Goal: Task Accomplishment & Management: Manage account settings

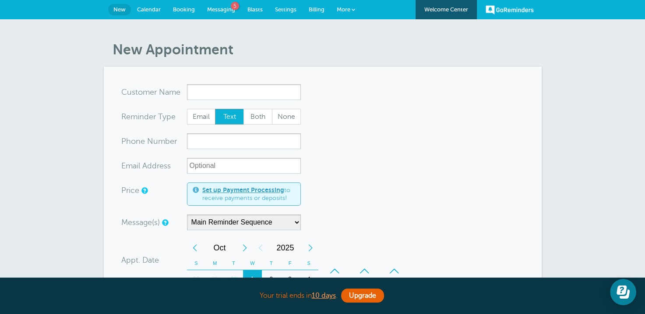
click at [184, 8] on span "Booking" at bounding box center [184, 9] width 22 height 7
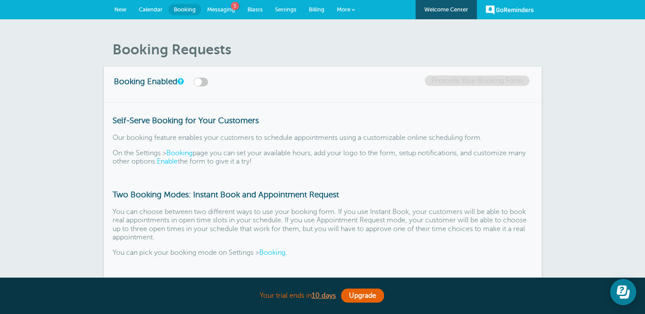
click at [159, 9] on span "Calendar" at bounding box center [151, 9] width 24 height 7
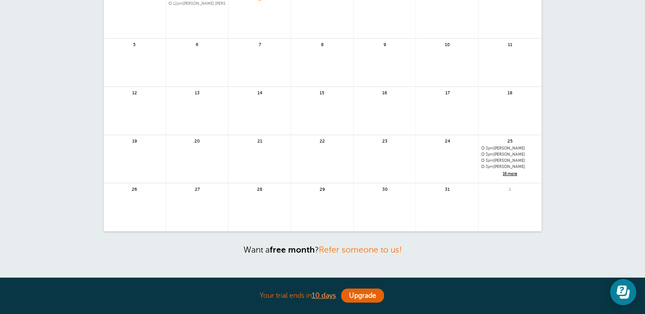
scroll to position [175, 0]
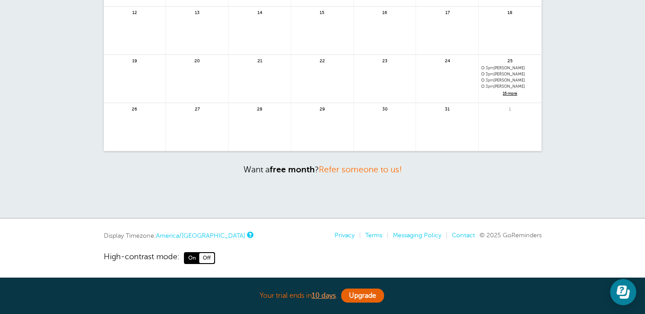
click at [508, 92] on span "16 more" at bounding box center [510, 93] width 57 height 7
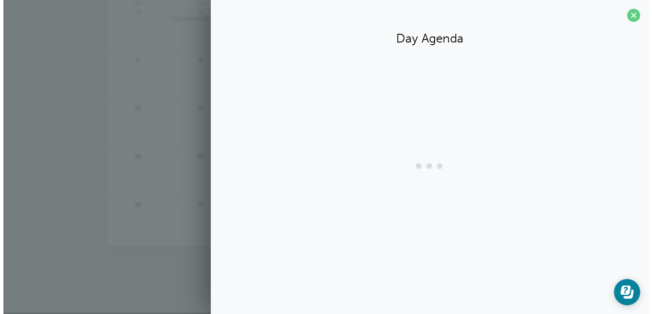
scroll to position [79, 0]
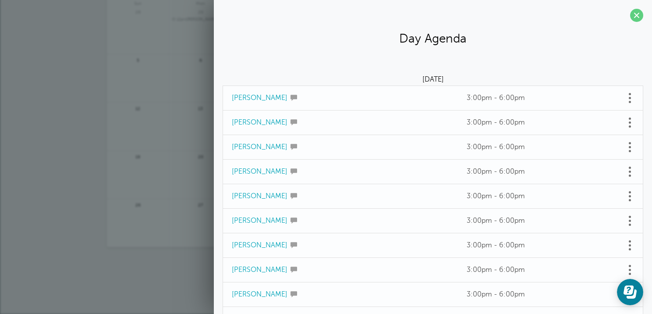
click at [266, 98] on link "Juanita Smalls" at bounding box center [260, 98] width 56 height 8
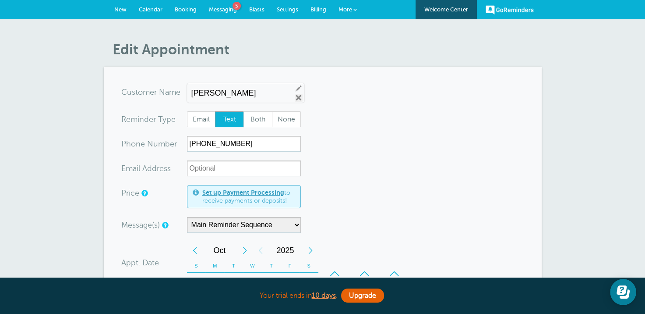
click at [295, 98] on link "Remove" at bounding box center [299, 98] width 8 height 8
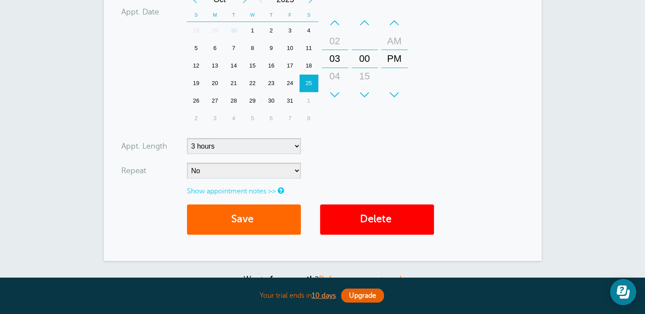
scroll to position [263, 0]
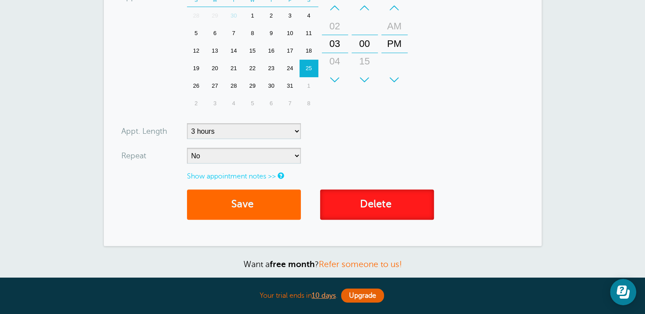
click at [341, 201] on link "Delete" at bounding box center [377, 204] width 114 height 30
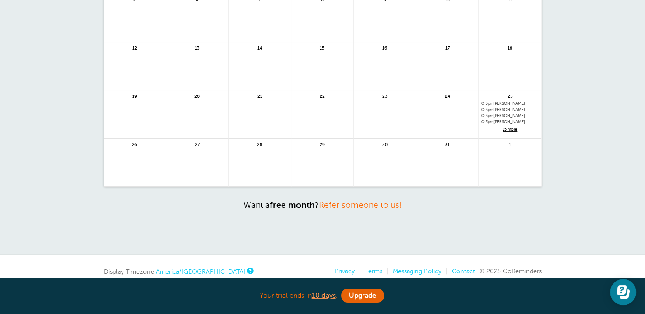
click at [516, 127] on span "15 more" at bounding box center [510, 129] width 57 height 7
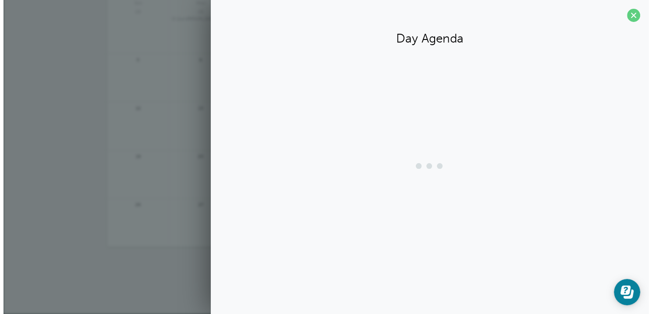
scroll to position [79, 0]
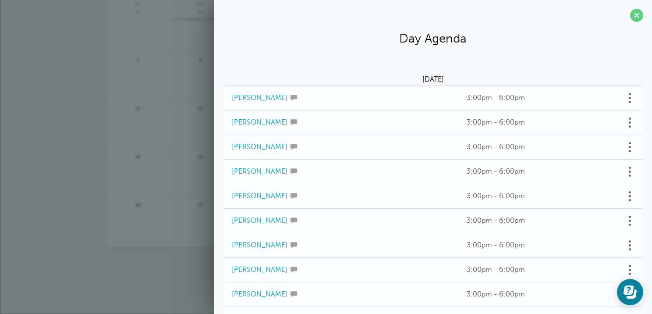
click at [255, 98] on link "Katrina Tomms" at bounding box center [260, 98] width 56 height 8
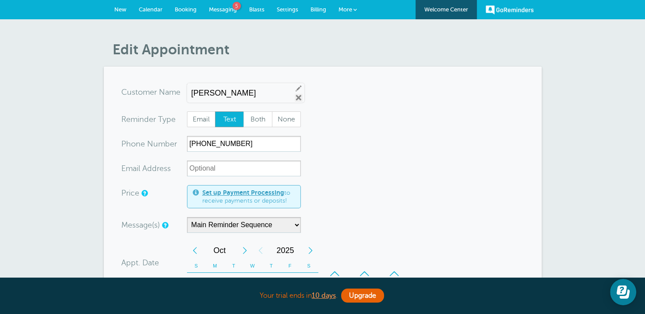
click at [295, 94] on link "Remove" at bounding box center [299, 98] width 8 height 8
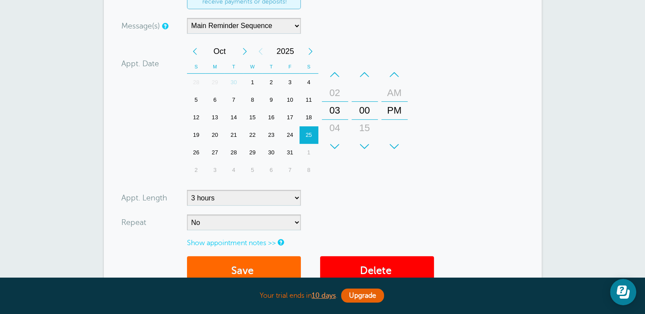
scroll to position [263, 0]
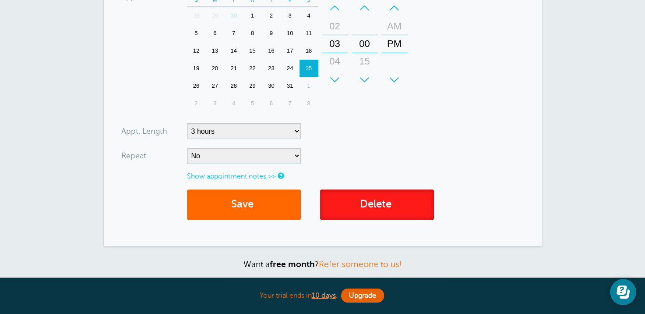
click at [387, 191] on link "Delete" at bounding box center [377, 204] width 114 height 30
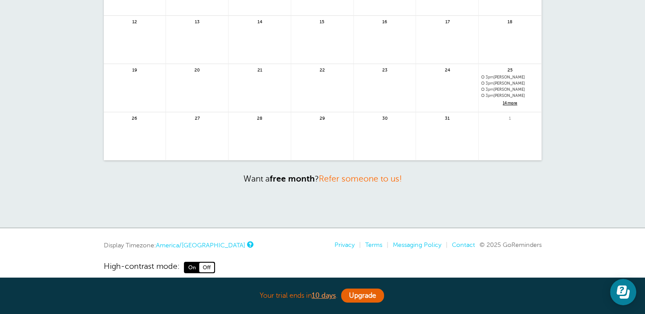
scroll to position [213, 0]
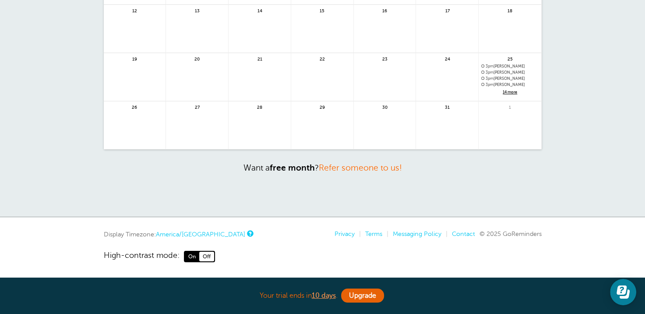
click at [495, 66] on span "3pm Flo Ewing" at bounding box center [510, 66] width 57 height 5
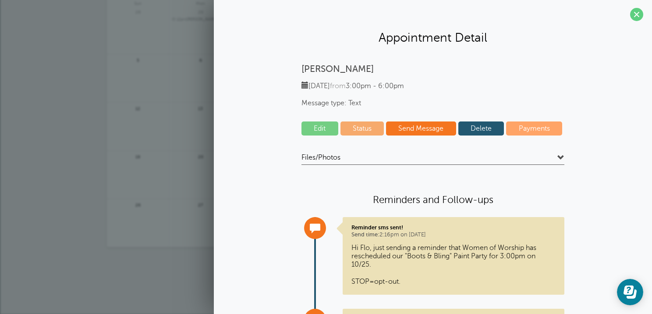
scroll to position [0, 0]
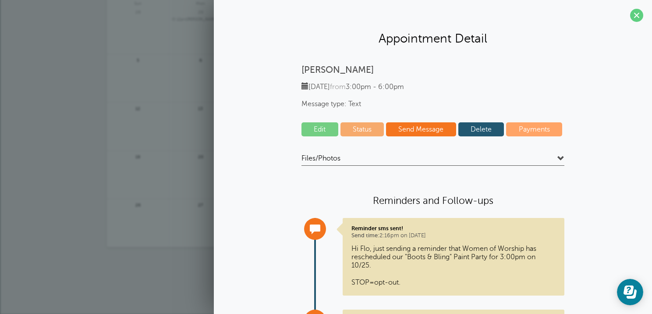
click at [324, 129] on link "Edit" at bounding box center [319, 129] width 37 height 14
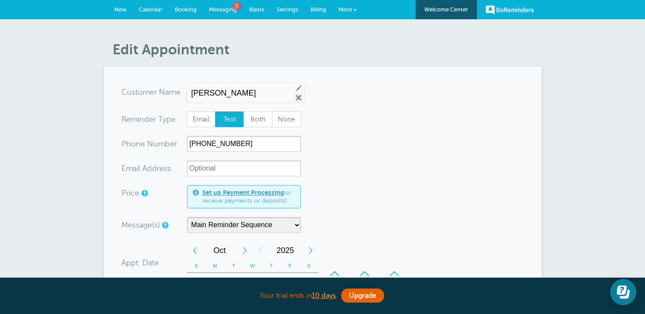
click at [295, 96] on link "Remove" at bounding box center [299, 98] width 8 height 8
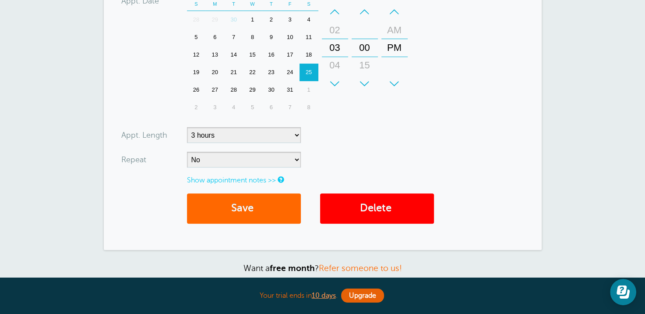
scroll to position [307, 0]
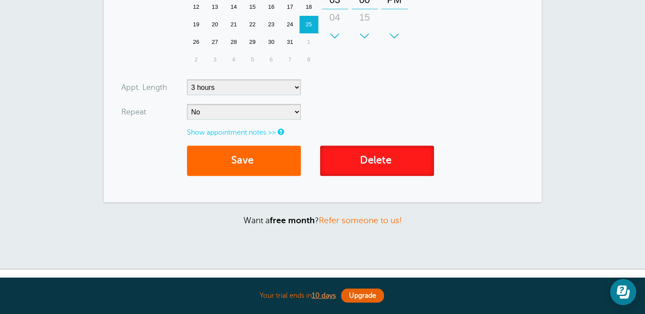
click at [356, 167] on link "Delete" at bounding box center [377, 160] width 114 height 30
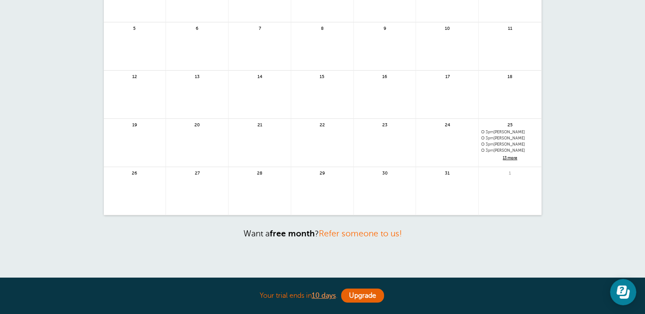
scroll to position [131, 0]
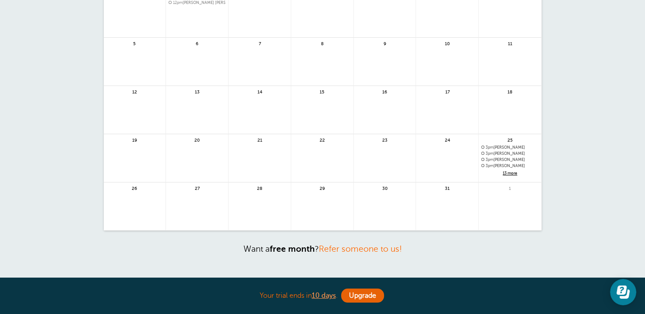
click at [505, 171] on span "13 more" at bounding box center [510, 173] width 57 height 7
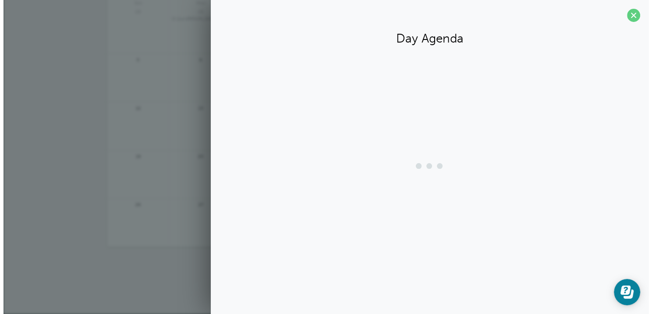
scroll to position [79, 0]
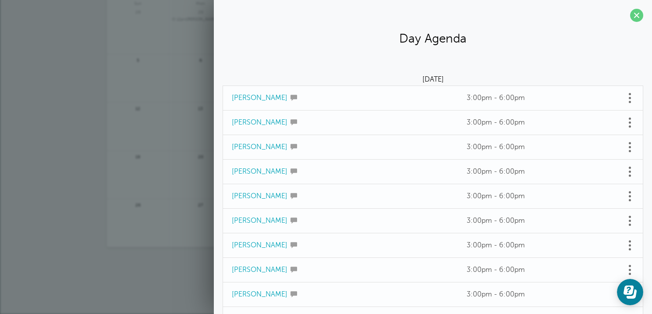
click at [317, 102] on td "[PERSON_NAME]" at bounding box center [340, 98] width 235 height 25
click at [629, 99] on span at bounding box center [630, 98] width 2 height 2
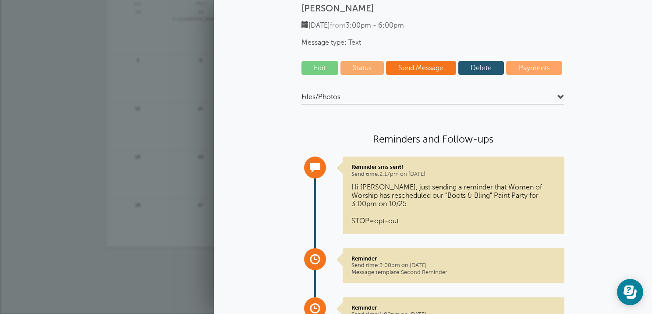
scroll to position [0, 0]
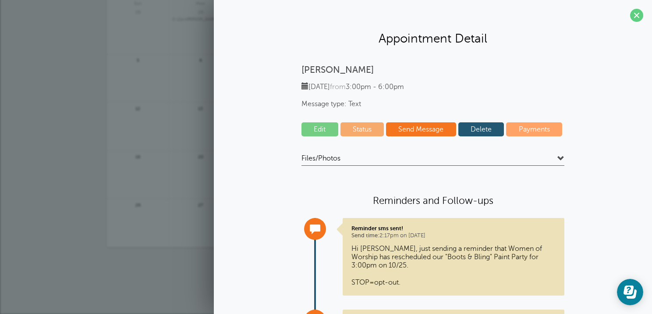
click at [323, 128] on link "Edit" at bounding box center [319, 129] width 37 height 14
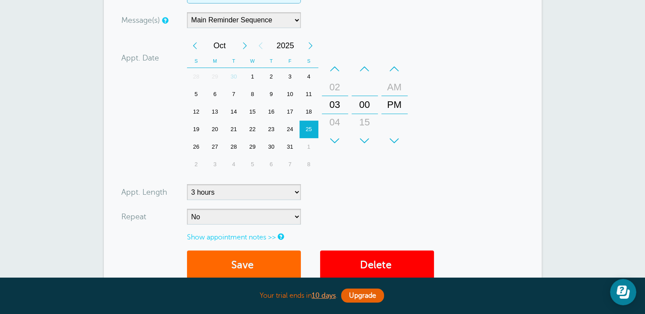
scroll to position [263, 0]
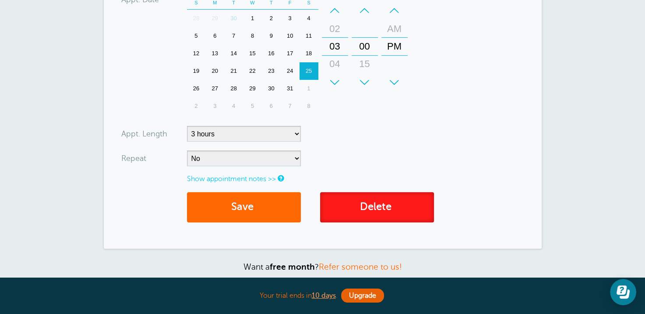
click at [369, 205] on link "Delete" at bounding box center [377, 207] width 114 height 30
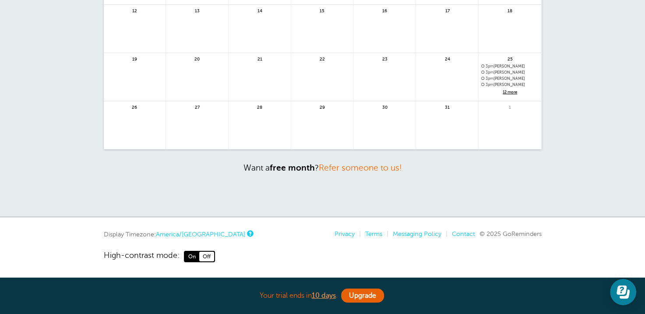
click at [491, 67] on span "3pm" at bounding box center [490, 66] width 8 height 4
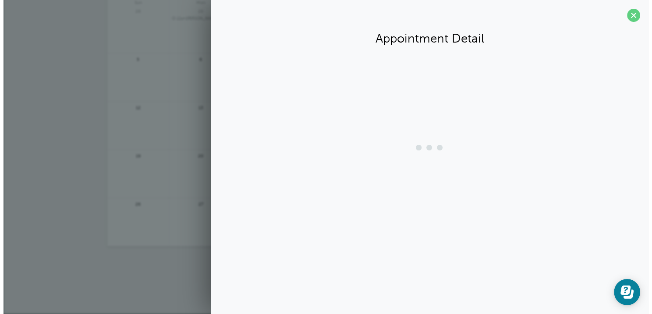
scroll to position [115, 0]
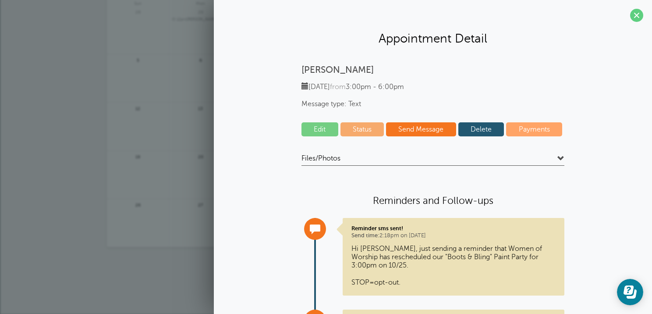
click at [328, 131] on link "Edit" at bounding box center [319, 129] width 37 height 14
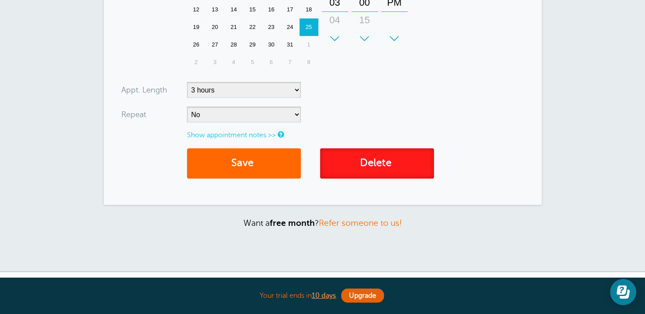
click at [366, 166] on link "Delete" at bounding box center [377, 163] width 114 height 30
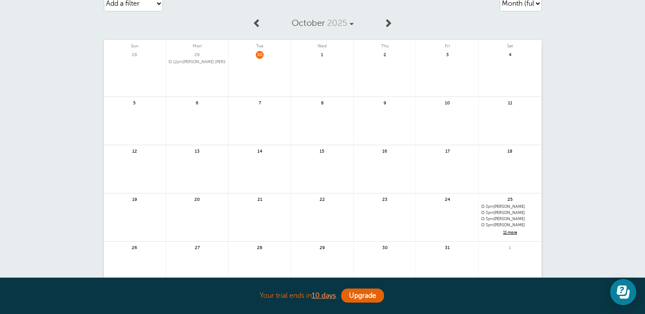
scroll to position [213, 0]
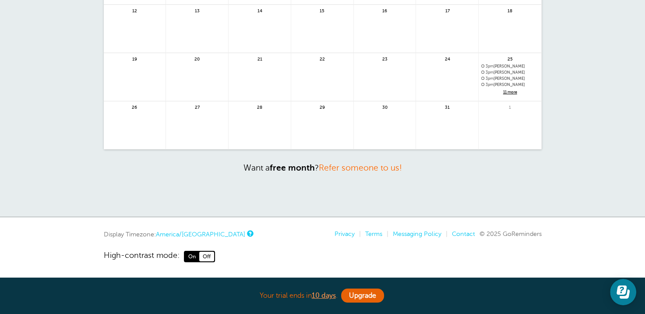
click at [503, 89] on span "11 more" at bounding box center [510, 92] width 57 height 7
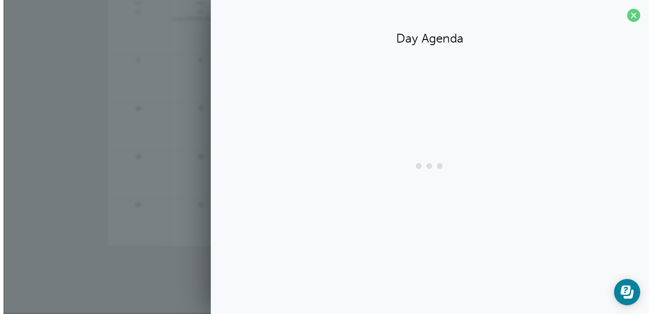
scroll to position [79, 0]
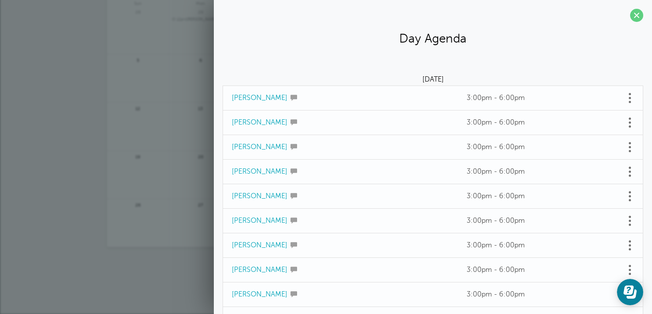
click at [265, 96] on link "Chiquita Timms" at bounding box center [260, 98] width 56 height 8
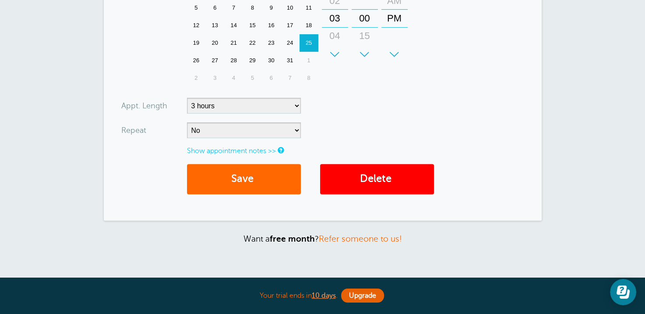
scroll to position [307, 0]
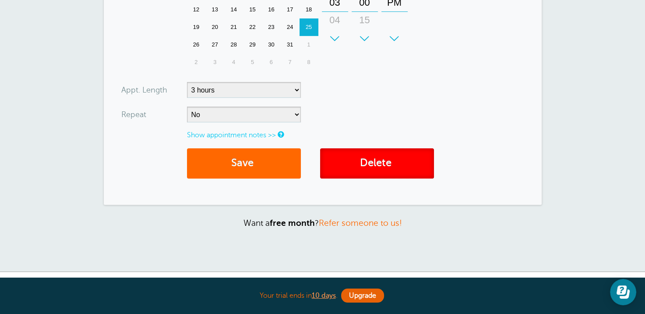
drag, startPoint x: 379, startPoint y: 167, endPoint x: 370, endPoint y: 21, distance: 145.8
click at [379, 166] on link "Delete" at bounding box center [377, 163] width 114 height 30
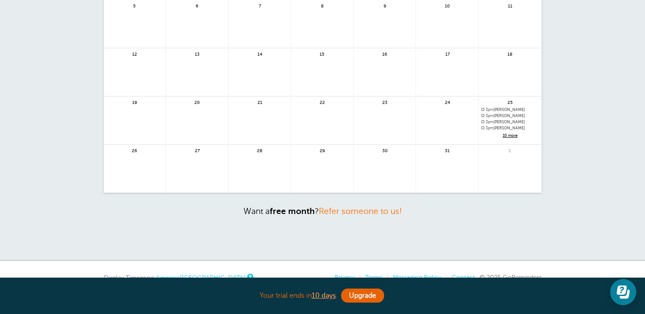
scroll to position [175, 0]
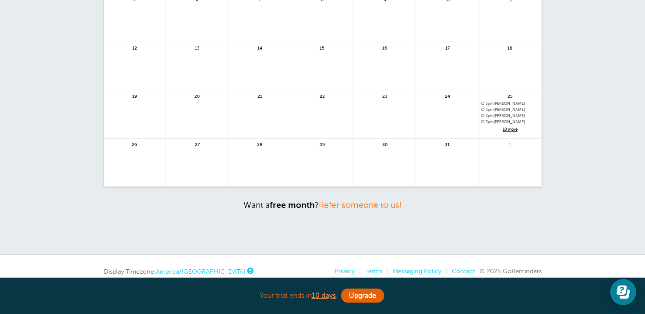
click at [508, 129] on span "10 more" at bounding box center [510, 129] width 57 height 7
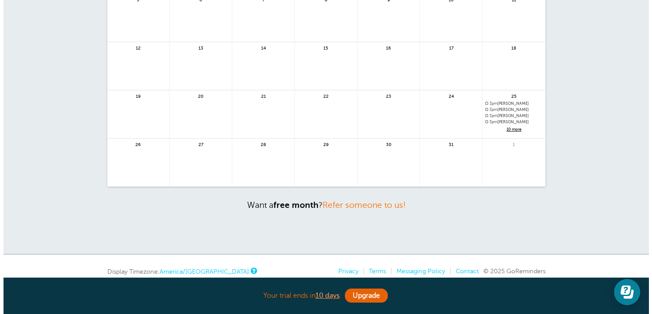
scroll to position [79, 0]
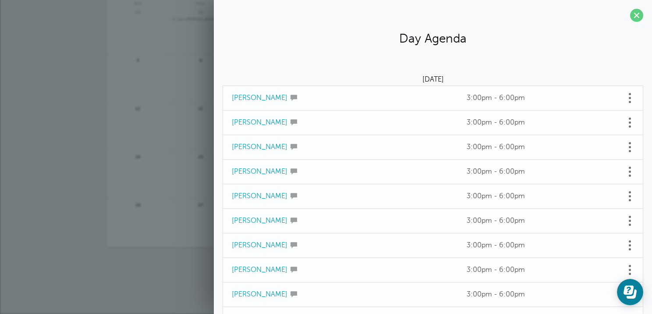
click at [263, 100] on link "[PERSON_NAME]" at bounding box center [260, 98] width 56 height 8
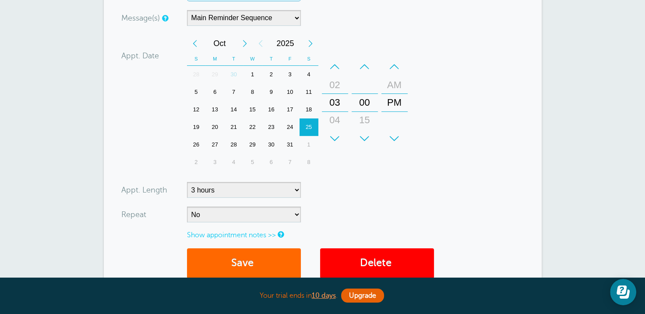
scroll to position [219, 0]
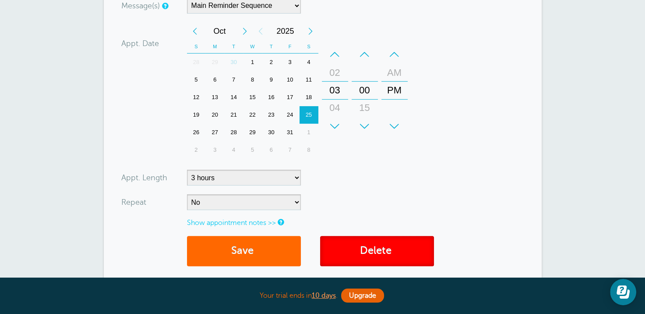
drag, startPoint x: 379, startPoint y: 248, endPoint x: 365, endPoint y: 31, distance: 217.4
click at [379, 247] on link "Delete" at bounding box center [377, 251] width 114 height 30
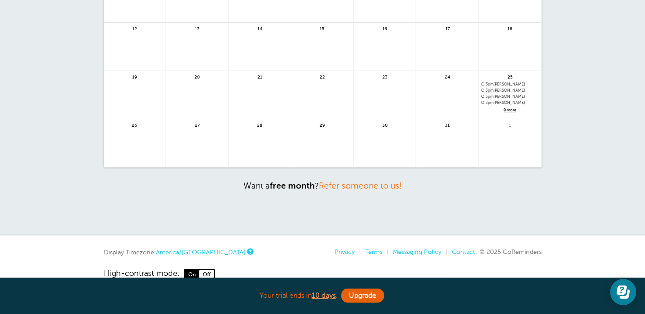
scroll to position [213, 0]
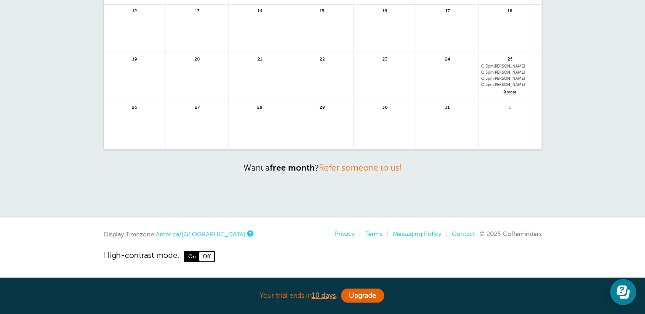
click at [506, 89] on span "9 more" at bounding box center [510, 92] width 57 height 7
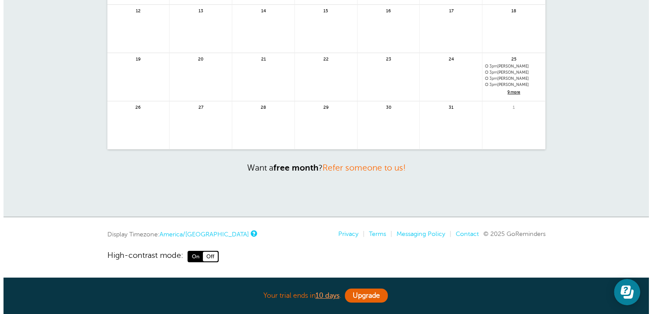
scroll to position [79, 0]
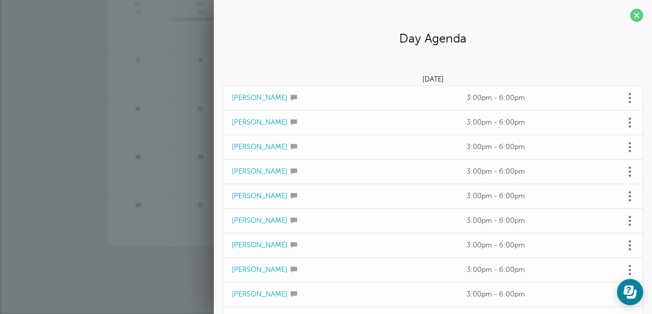
click at [268, 93] on td "[PERSON_NAME]" at bounding box center [340, 98] width 235 height 25
click at [271, 95] on link "Regina Jackson" at bounding box center [260, 98] width 56 height 8
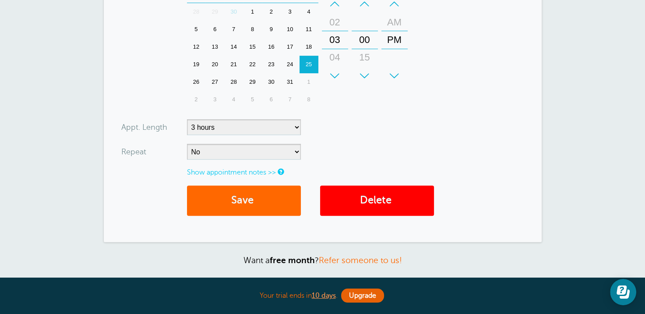
scroll to position [362, 0]
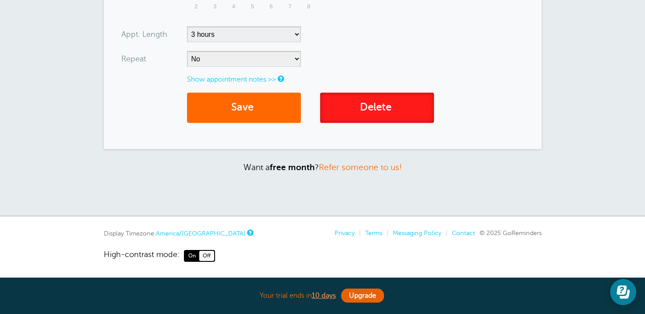
click at [366, 112] on link "Delete" at bounding box center [377, 107] width 114 height 30
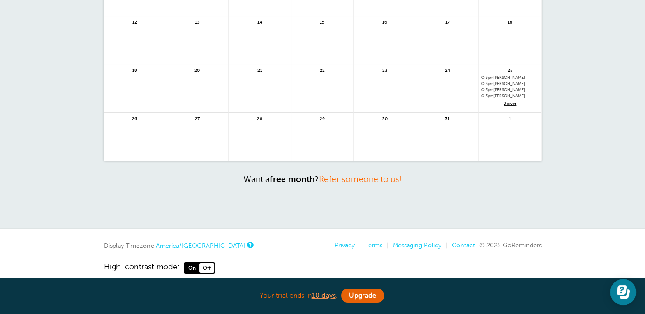
scroll to position [213, 0]
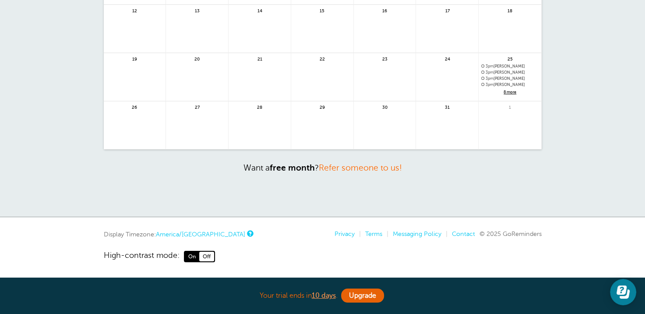
click at [503, 91] on span "8 more" at bounding box center [510, 92] width 57 height 7
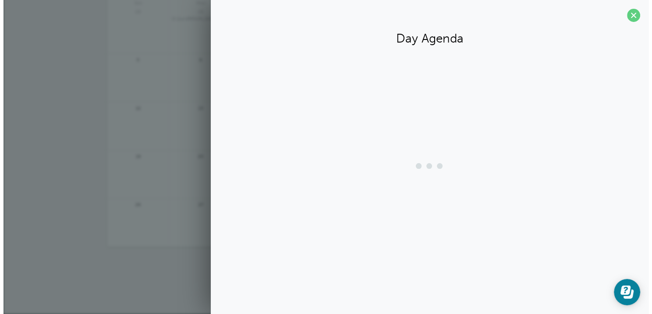
scroll to position [79, 0]
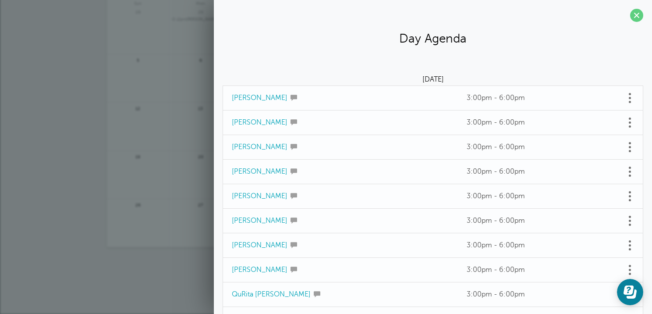
click at [271, 98] on link "[PERSON_NAME]" at bounding box center [260, 98] width 56 height 8
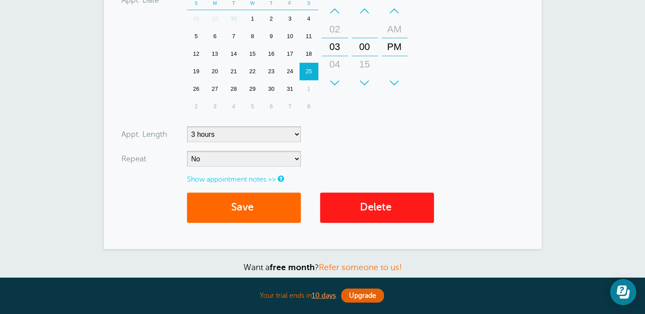
scroll to position [307, 0]
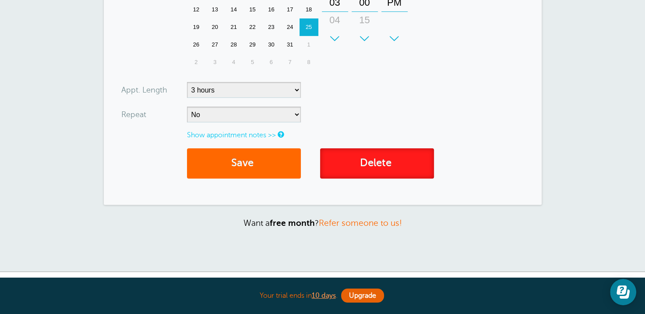
click at [377, 164] on link "Delete" at bounding box center [377, 163] width 114 height 30
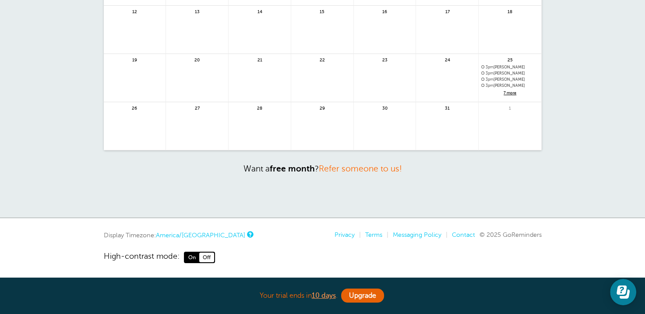
scroll to position [213, 0]
click at [506, 89] on span "7 more" at bounding box center [510, 92] width 57 height 7
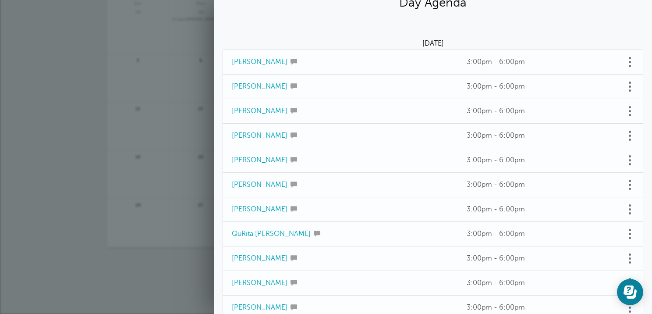
scroll to position [85, 0]
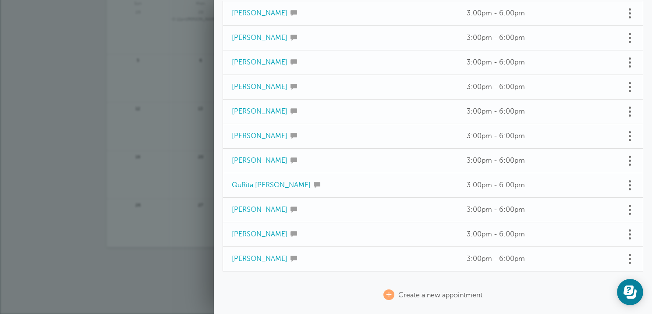
click at [252, 256] on link "Diamond Williams" at bounding box center [260, 259] width 56 height 8
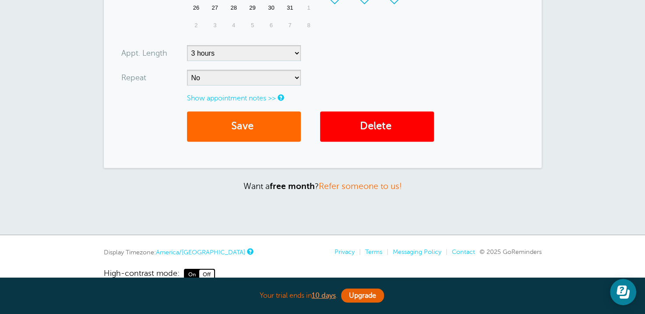
scroll to position [351, 0]
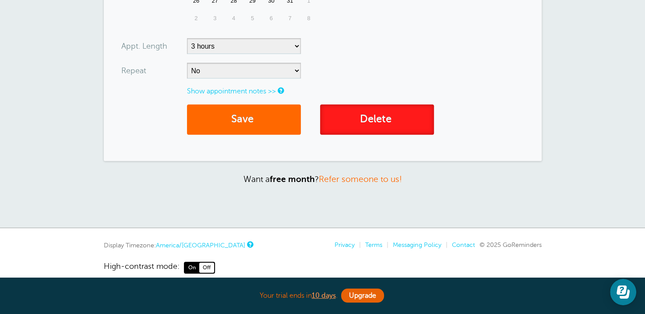
click at [374, 118] on link "Delete" at bounding box center [377, 119] width 114 height 30
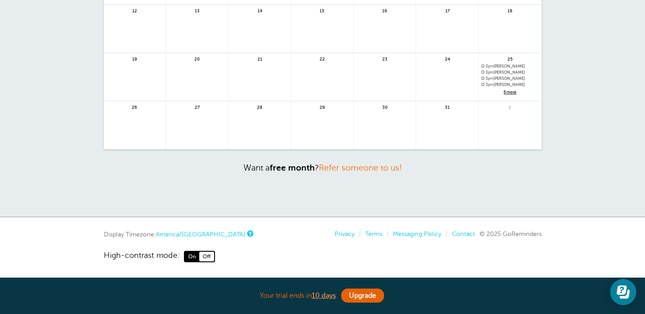
click at [509, 89] on span "6 more" at bounding box center [510, 92] width 57 height 7
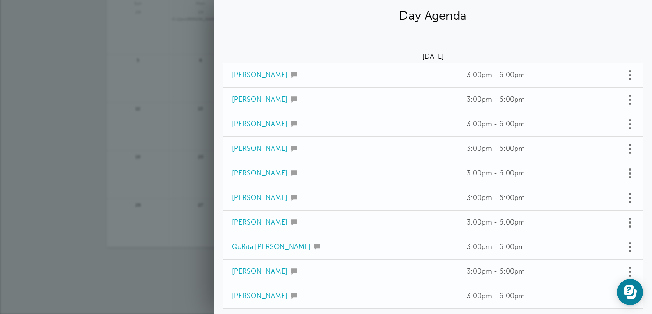
scroll to position [60, 0]
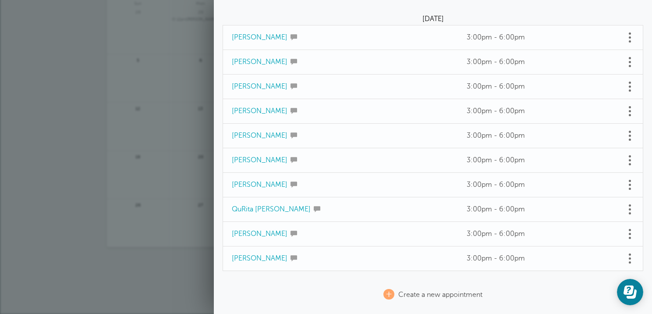
click at [257, 256] on link "[PERSON_NAME]" at bounding box center [260, 258] width 56 height 8
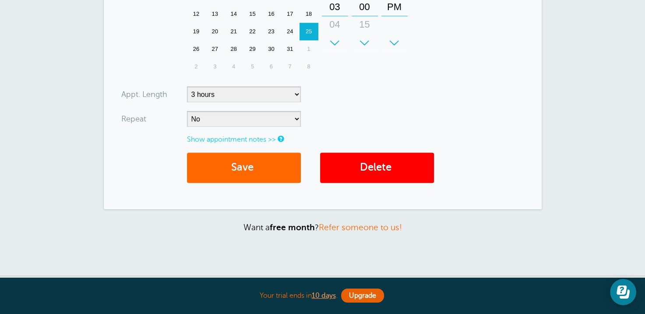
scroll to position [307, 0]
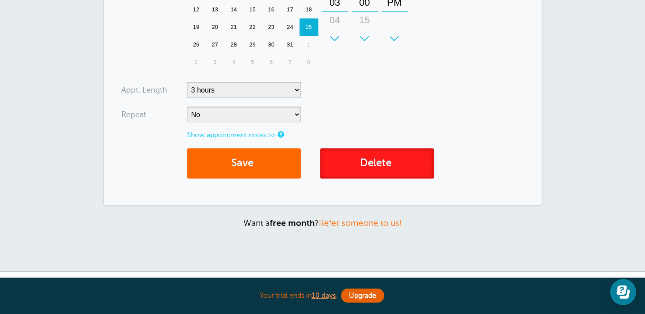
click at [362, 165] on link "Delete" at bounding box center [377, 163] width 114 height 30
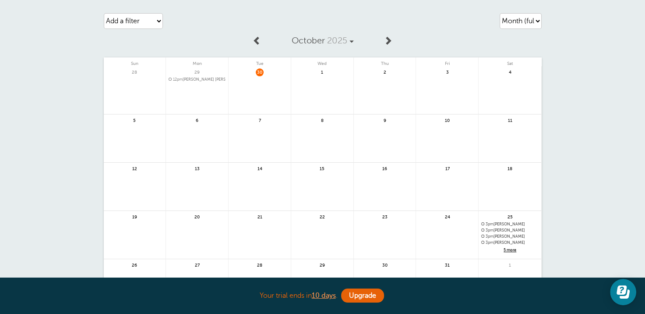
scroll to position [213, 0]
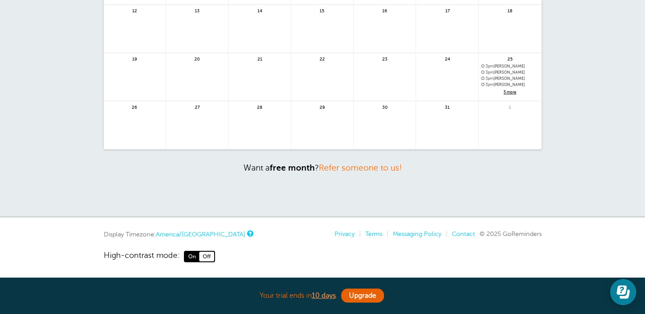
click at [507, 90] on span "5 more" at bounding box center [510, 92] width 57 height 7
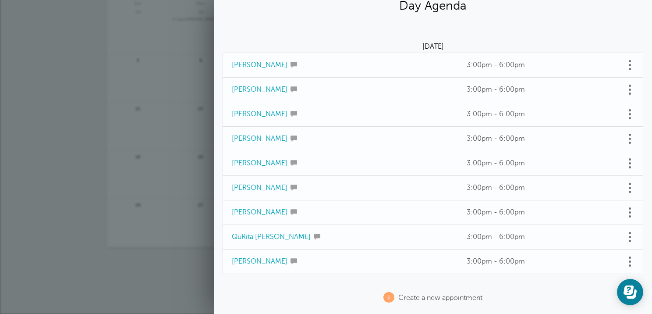
scroll to position [36, 0]
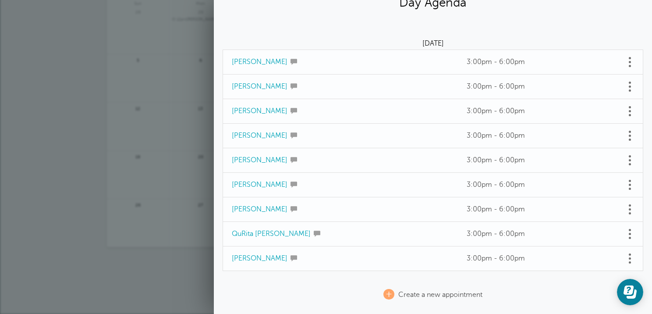
click at [253, 254] on link "Teah Holmes" at bounding box center [260, 258] width 56 height 8
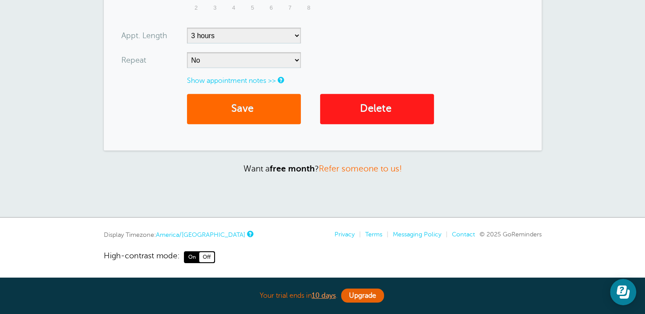
scroll to position [362, 0]
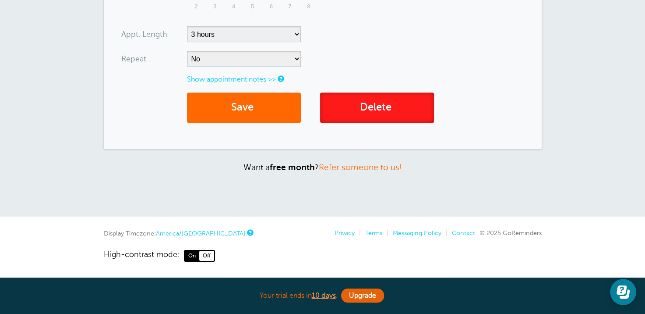
click at [370, 100] on link "Delete" at bounding box center [377, 107] width 114 height 30
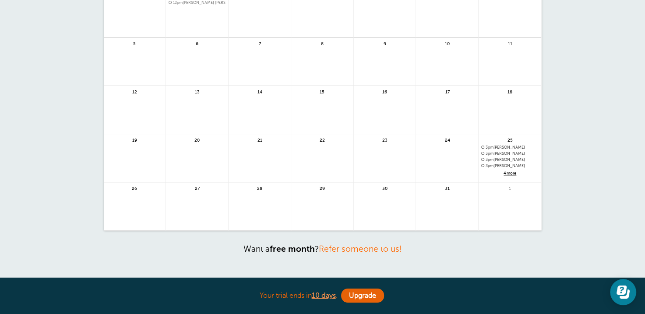
scroll to position [213, 0]
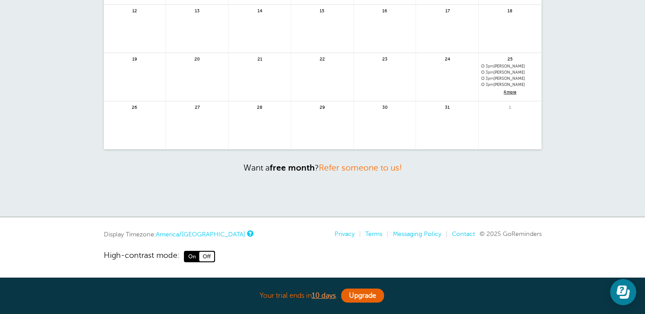
click at [504, 89] on span "4 more" at bounding box center [510, 92] width 57 height 7
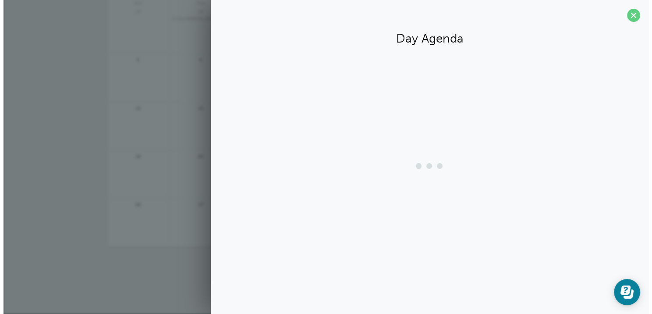
scroll to position [79, 0]
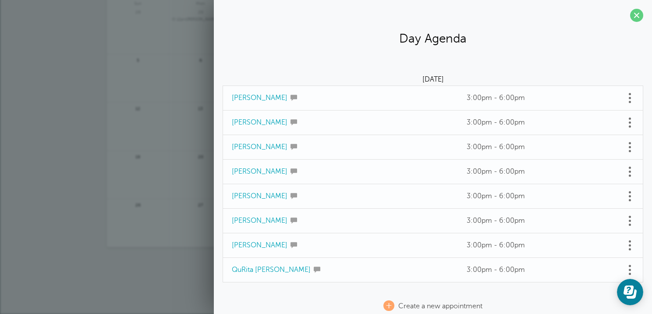
click at [279, 266] on link "QuRita Pendergrass" at bounding box center [271, 270] width 79 height 8
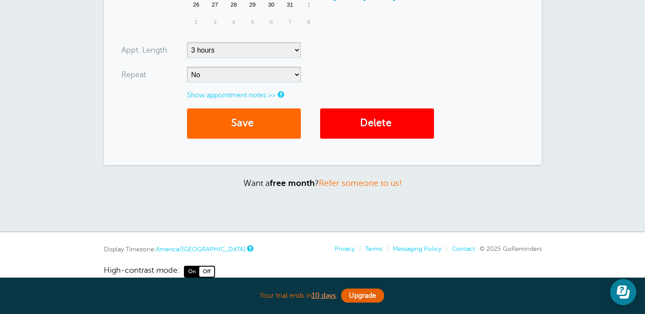
scroll to position [351, 0]
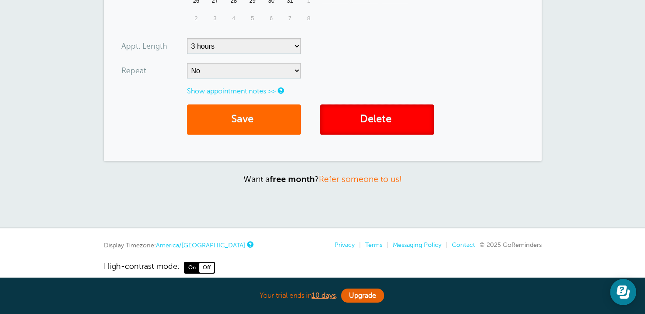
drag, startPoint x: 379, startPoint y: 124, endPoint x: 369, endPoint y: 27, distance: 97.8
click at [379, 124] on link "Delete" at bounding box center [377, 119] width 114 height 30
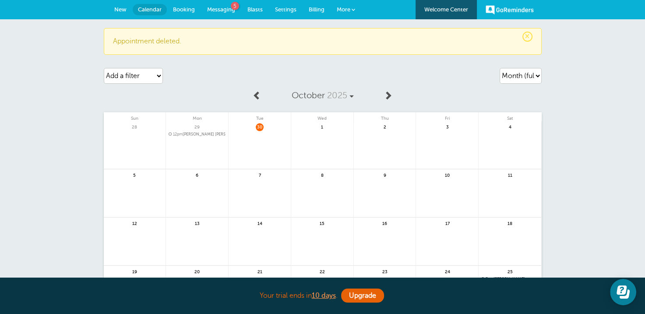
scroll to position [213, 0]
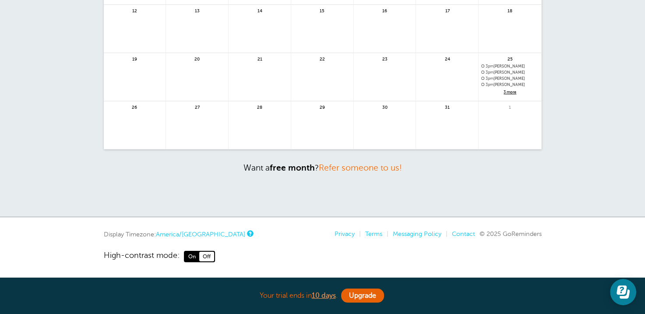
click at [503, 89] on span "3 more" at bounding box center [510, 92] width 57 height 7
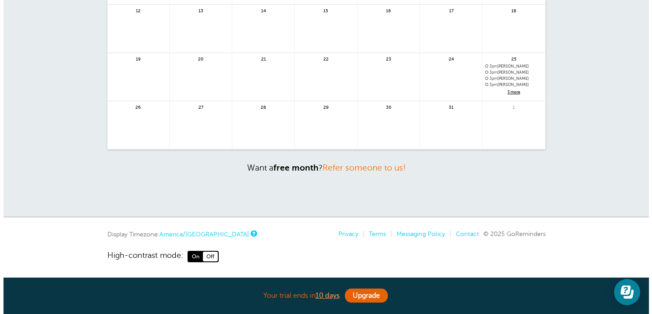
scroll to position [79, 0]
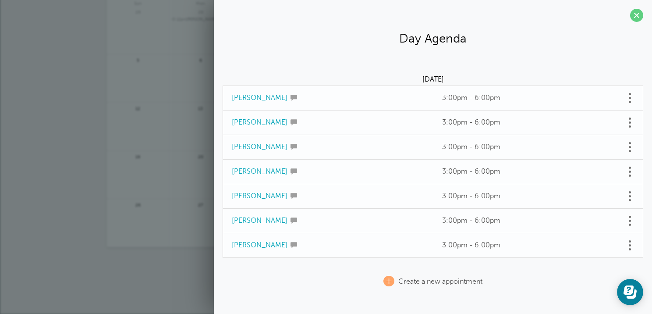
click at [271, 245] on link "Alice Curry-Johnson" at bounding box center [260, 245] width 56 height 8
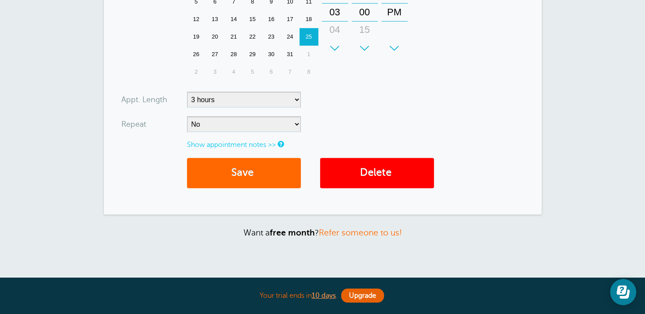
scroll to position [307, 0]
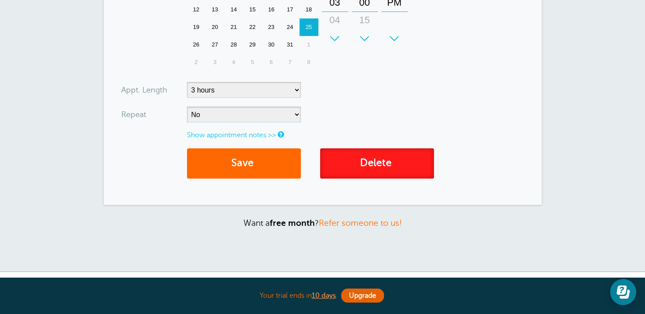
click at [354, 172] on link "Delete" at bounding box center [377, 163] width 114 height 30
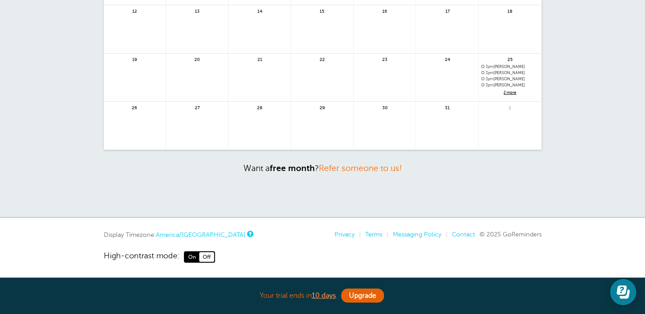
scroll to position [213, 0]
click at [505, 90] on span "2 more" at bounding box center [510, 92] width 57 height 7
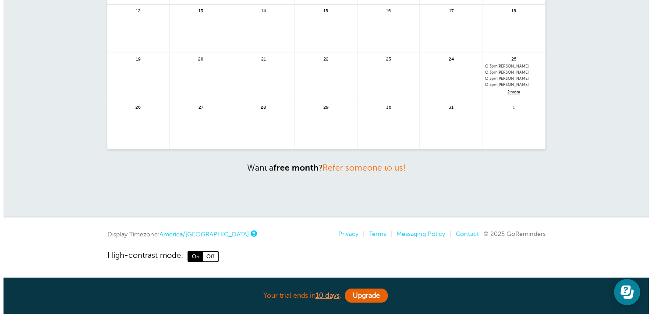
scroll to position [79, 0]
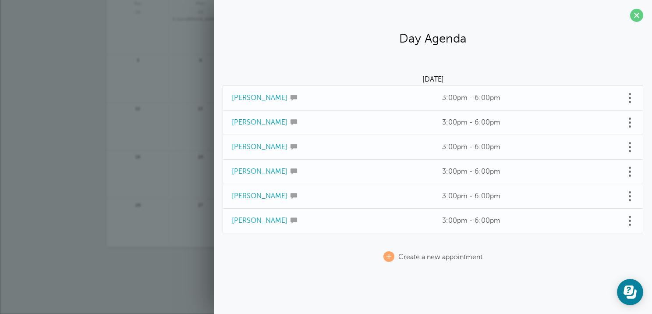
click at [239, 217] on link "Sheryl Gibson" at bounding box center [260, 220] width 56 height 8
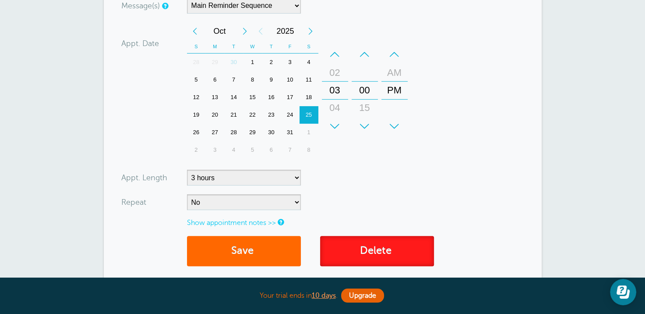
click at [360, 250] on link "Delete" at bounding box center [377, 251] width 114 height 30
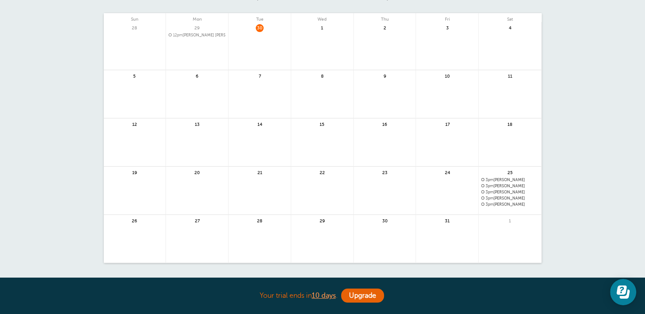
scroll to position [213, 0]
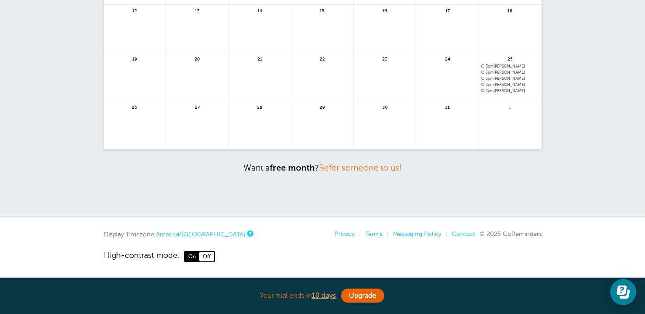
click at [492, 89] on span "3pm" at bounding box center [490, 91] width 8 height 4
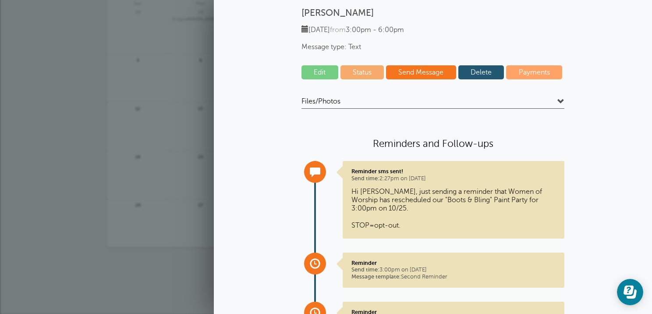
scroll to position [20, 0]
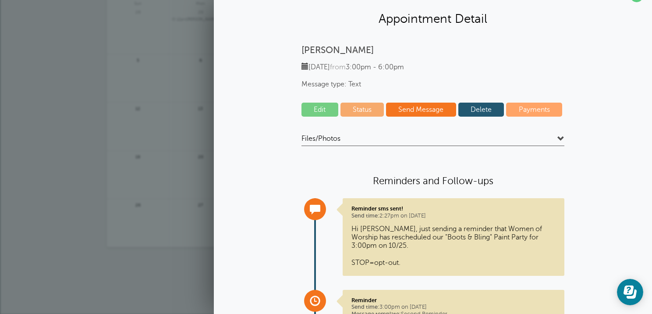
click at [325, 109] on link "Edit" at bounding box center [319, 110] width 37 height 14
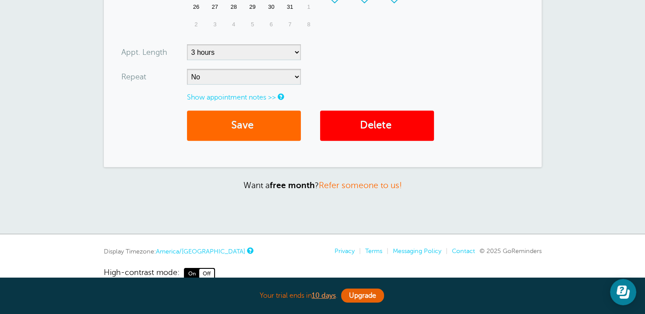
scroll to position [362, 0]
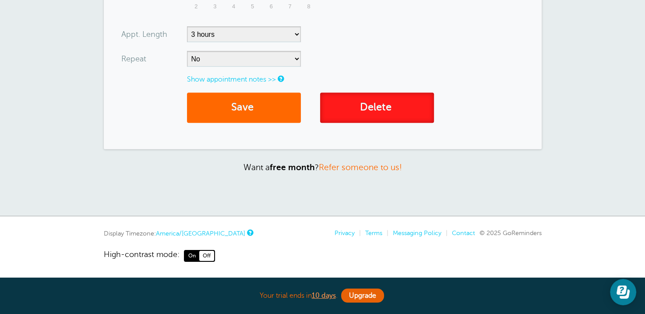
click at [356, 110] on link "Delete" at bounding box center [377, 107] width 114 height 30
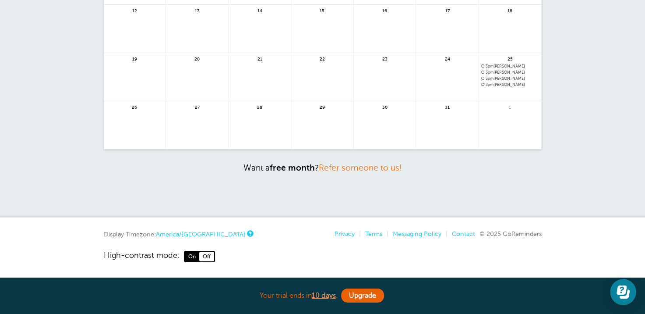
click at [487, 80] on div "3pm [PERSON_NAME]" at bounding box center [510, 75] width 63 height 23
click at [509, 77] on span "3pm [PERSON_NAME]" at bounding box center [510, 78] width 57 height 5
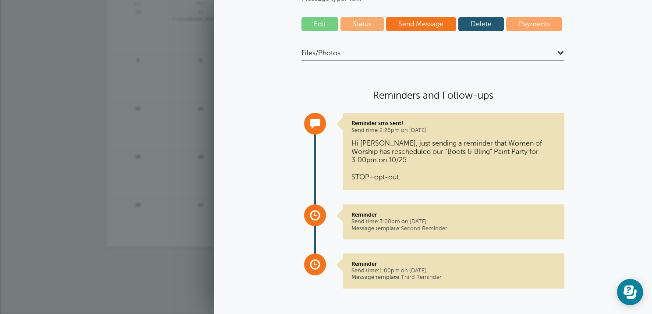
scroll to position [107, 0]
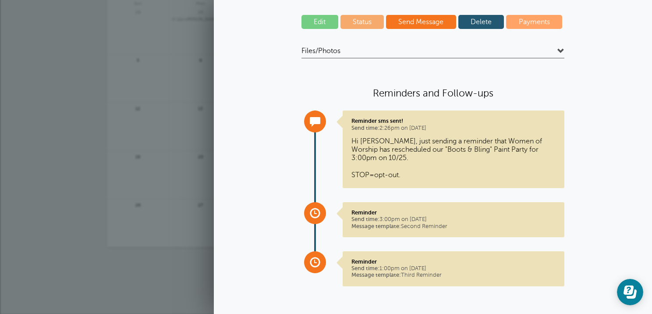
click at [322, 23] on link "Edit" at bounding box center [319, 22] width 37 height 14
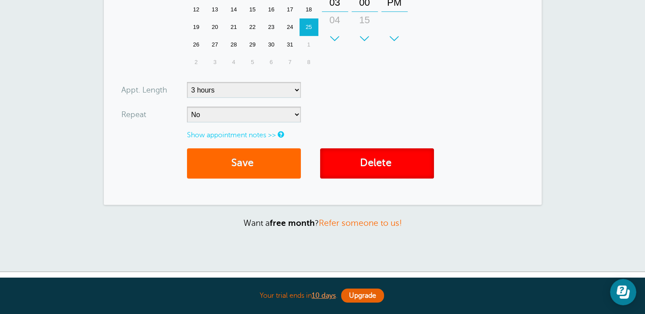
click at [392, 161] on link "Delete" at bounding box center [377, 163] width 114 height 30
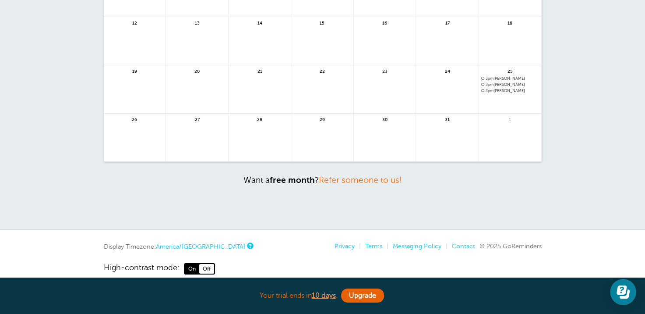
scroll to position [213, 0]
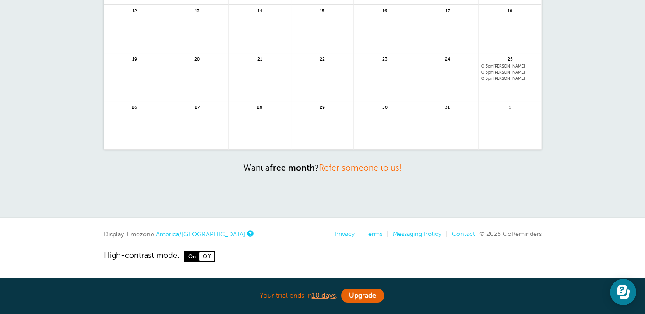
click at [493, 76] on span "3pm" at bounding box center [490, 78] width 8 height 4
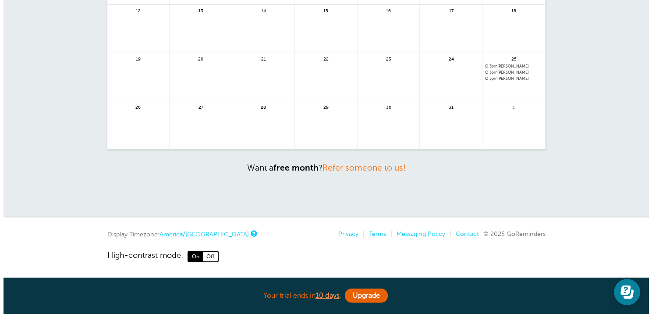
scroll to position [115, 0]
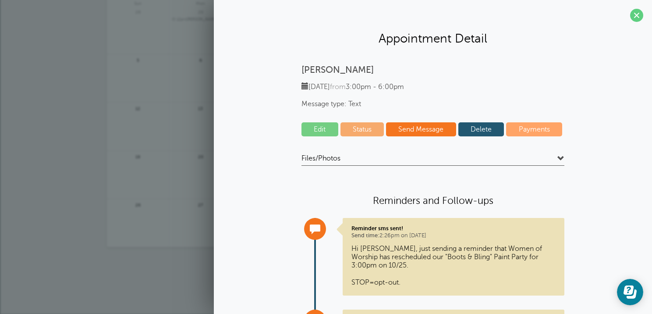
click at [314, 131] on link "Edit" at bounding box center [319, 129] width 37 height 14
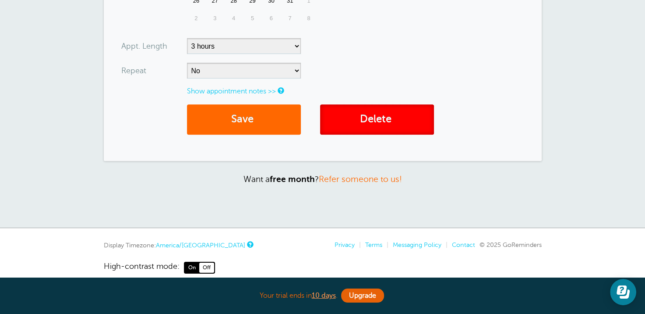
drag, startPoint x: 391, startPoint y: 120, endPoint x: 372, endPoint y: 28, distance: 94.0
click at [391, 120] on link "Delete" at bounding box center [377, 119] width 114 height 30
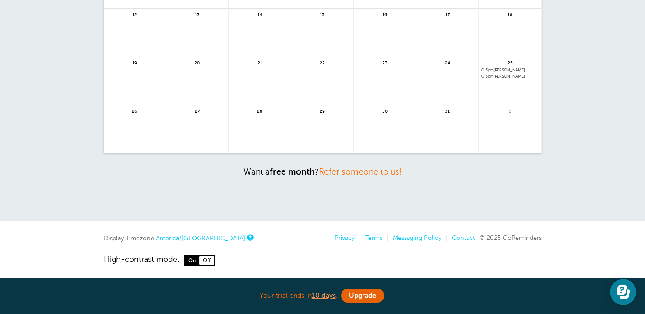
scroll to position [213, 0]
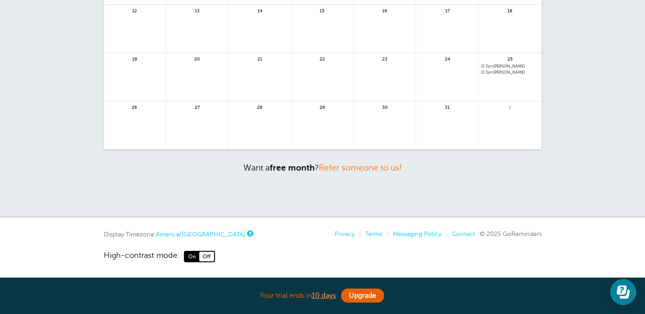
click at [493, 71] on span "3pm" at bounding box center [490, 72] width 8 height 4
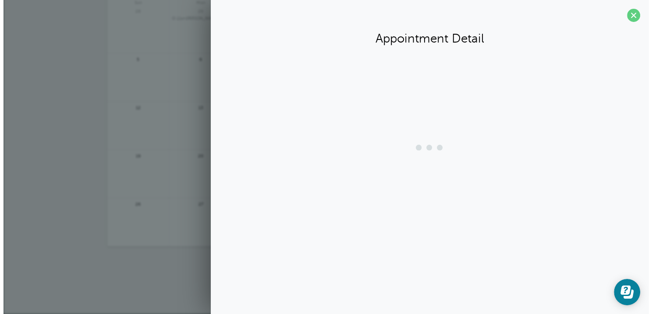
scroll to position [115, 0]
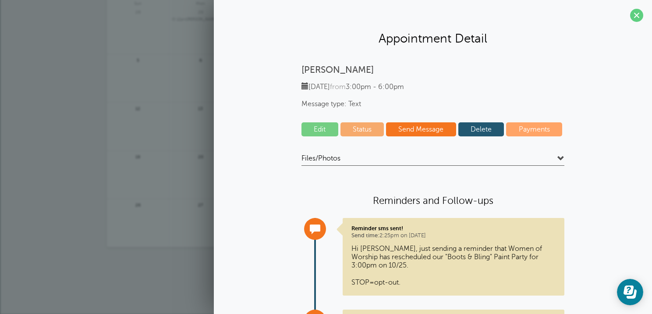
click at [316, 126] on link "Edit" at bounding box center [319, 129] width 37 height 14
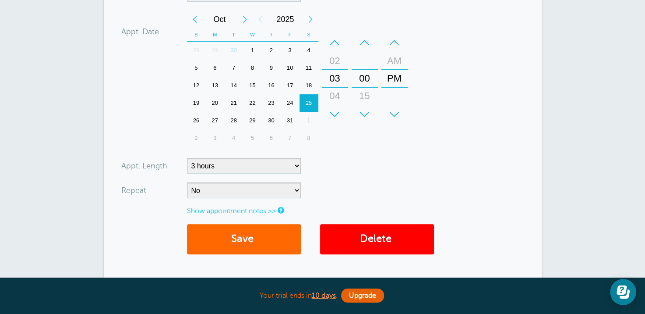
scroll to position [263, 0]
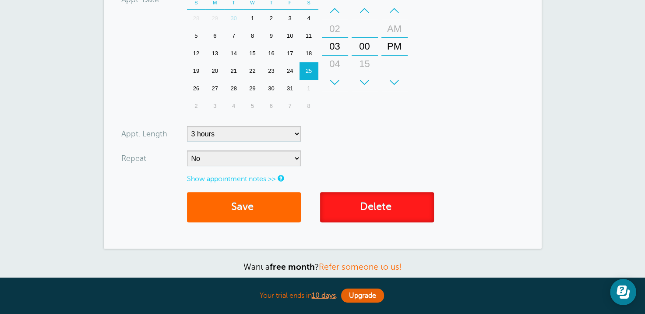
click at [393, 205] on span at bounding box center [393, 207] width 3 height 12
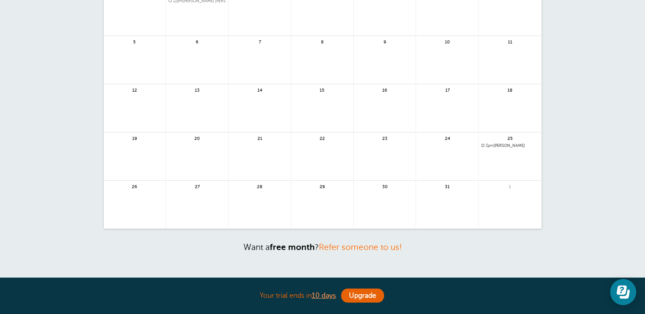
scroll to position [213, 0]
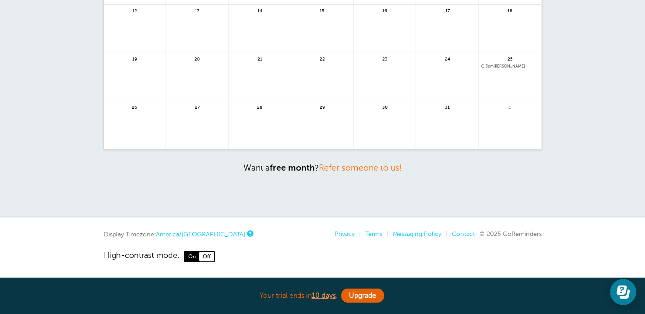
click at [499, 65] on span "3pm Breeana Toles" at bounding box center [510, 66] width 57 height 5
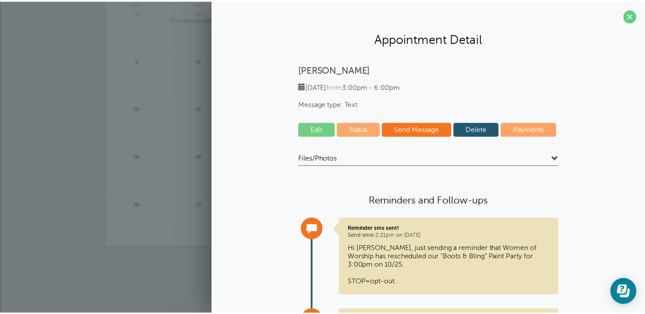
scroll to position [0, 0]
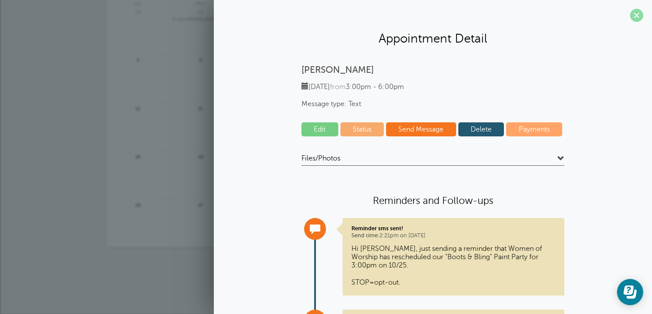
click at [631, 14] on span at bounding box center [636, 15] width 13 height 13
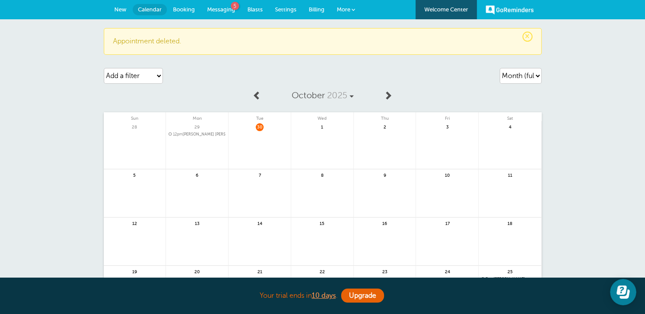
click at [183, 7] on span "Booking" at bounding box center [184, 9] width 22 height 7
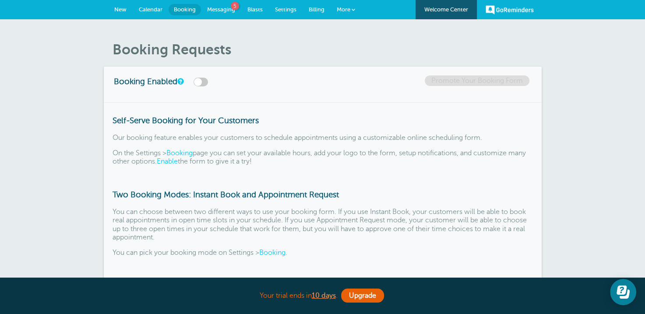
click at [121, 9] on span "New" at bounding box center [120, 9] width 12 height 7
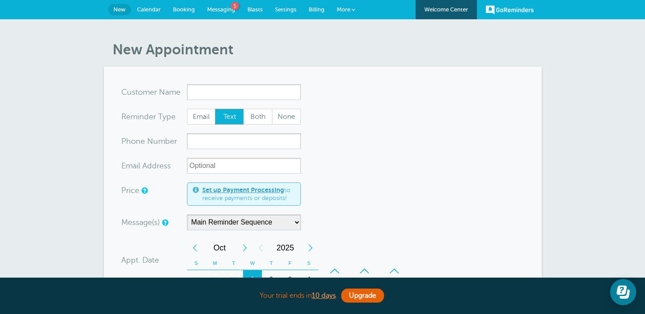
click at [209, 92] on input "x-no-autofill" at bounding box center [244, 92] width 114 height 16
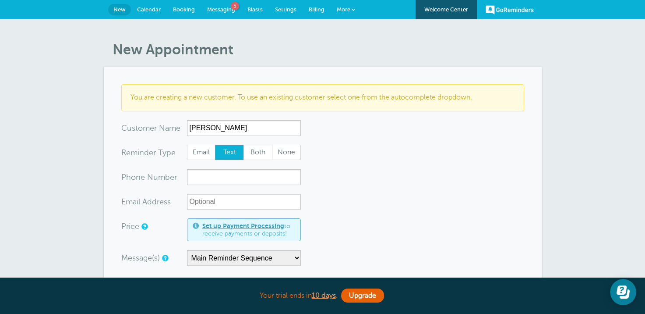
type input "Phyllis Cook"
click at [195, 172] on input "xxx-no-autofill" at bounding box center [244, 177] width 114 height 16
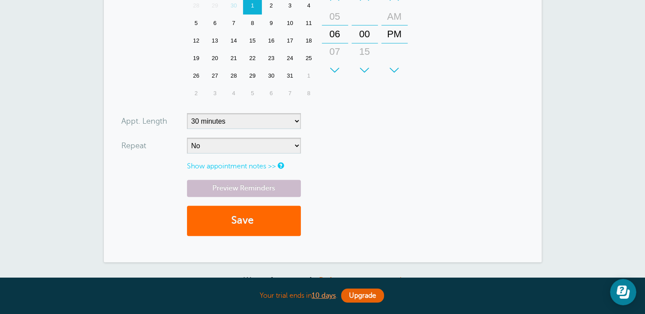
scroll to position [351, 0]
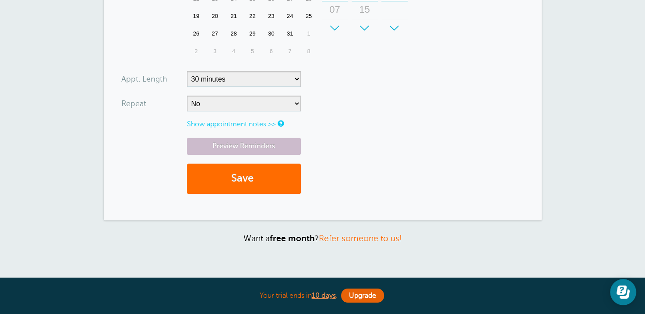
type input "7853753603"
click at [243, 177] on button "Save" at bounding box center [244, 178] width 114 height 30
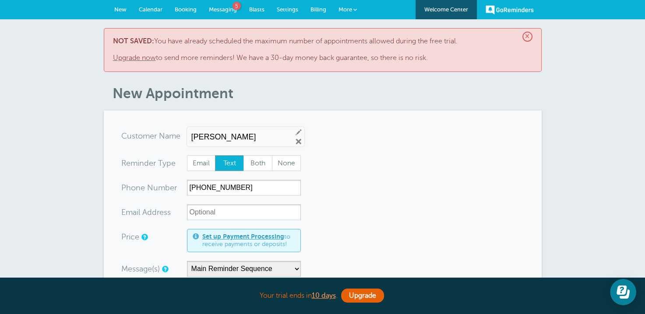
click at [531, 37] on span "×" at bounding box center [528, 37] width 10 height 10
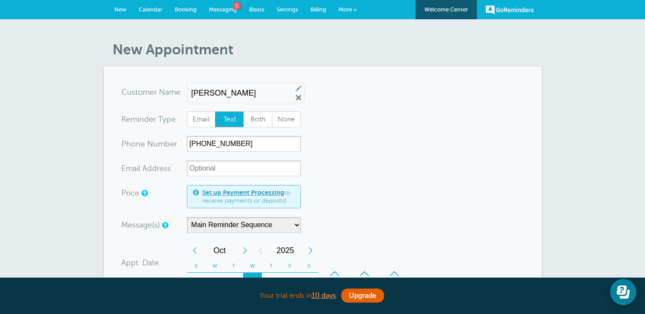
click at [226, 10] on span "Messaging" at bounding box center [223, 9] width 28 height 7
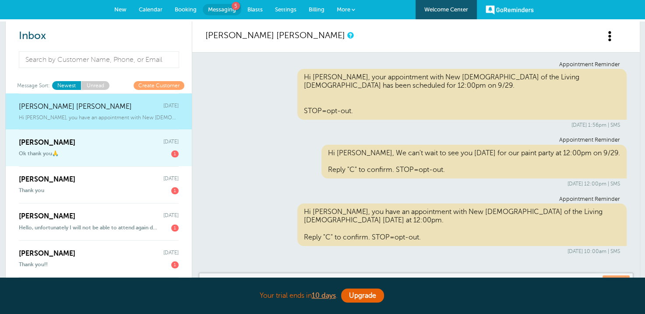
click at [53, 139] on span "[PERSON_NAME]" at bounding box center [47, 142] width 57 height 8
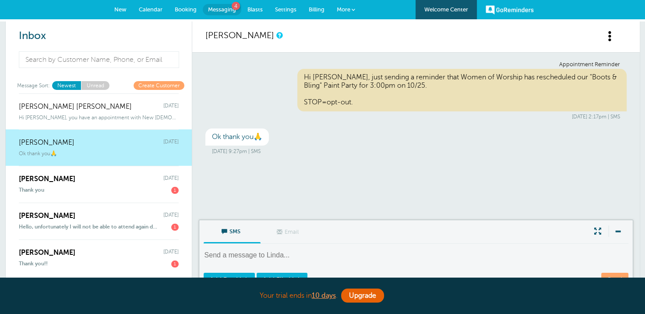
click at [357, 94] on div "Hi [PERSON_NAME], just sending a reminder that Women of Worship has rescheduled…" at bounding box center [463, 90] width 330 height 43
drag, startPoint x: 392, startPoint y: 83, endPoint x: 301, endPoint y: 77, distance: 90.5
click at [301, 77] on div "Hi [PERSON_NAME], just sending a reminder that Women of Worship has rescheduled…" at bounding box center [463, 90] width 330 height 43
drag, startPoint x: 301, startPoint y: 77, endPoint x: 319, endPoint y: 81, distance: 17.9
copy div "Hi [PERSON_NAME], just sending a reminder that Women of Worship has rescheduled…"
